Goal: Browse casually

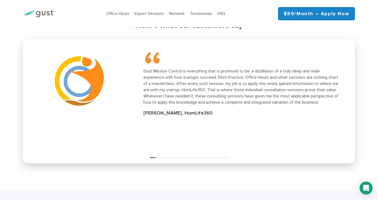
scroll to position [756, 0]
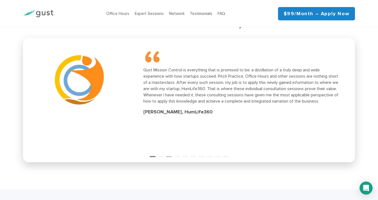
click at [166, 155] on button "3" at bounding box center [168, 153] width 5 height 5
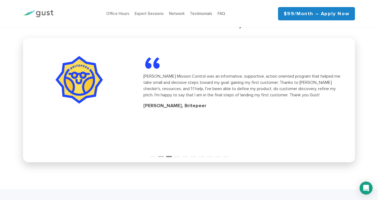
click at [158, 155] on button "2" at bounding box center [160, 153] width 5 height 5
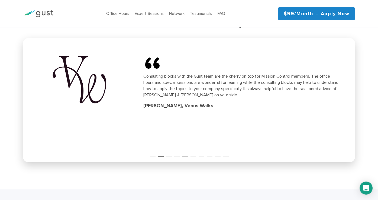
click at [183, 153] on button "5" at bounding box center [184, 153] width 5 height 5
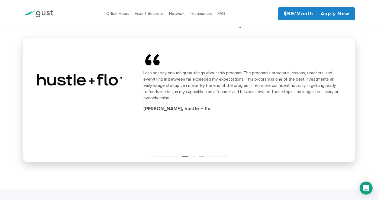
click at [199, 154] on button "7" at bounding box center [201, 153] width 5 height 5
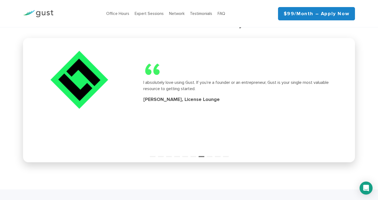
click at [216, 124] on div "“ I absolutely love using Gust. If you’re a founder or an entrepreneur, [PERSON…" at bounding box center [189, 82] width 326 height 82
click at [215, 154] on button "9" at bounding box center [217, 153] width 5 height 5
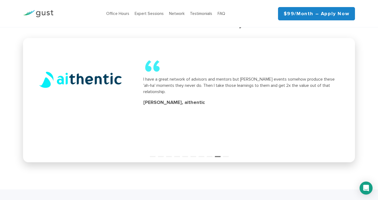
click at [230, 154] on ul "1 2 3 4 5 6 7 8 9 10" at bounding box center [189, 152] width 332 height 7
click at [232, 124] on div "“ I have a great network of advisors and mentors but [PERSON_NAME] events someh…" at bounding box center [189, 82] width 326 height 82
click at [231, 154] on ul "1 2 3 4 5 6 7 8 9 10" at bounding box center [189, 152] width 332 height 7
click at [227, 154] on button "10" at bounding box center [225, 153] width 5 height 5
